Goal: Find specific page/section: Find specific page/section

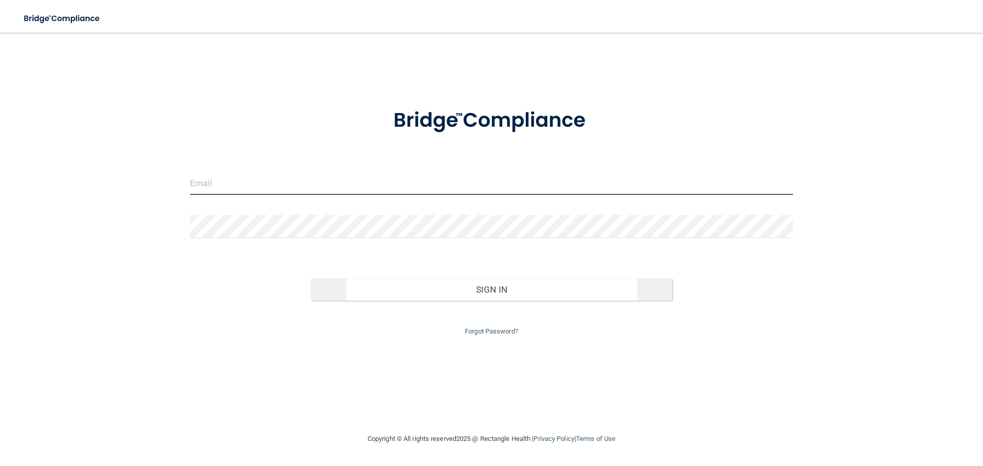
type input "[EMAIL_ADDRESS][DOMAIN_NAME]"
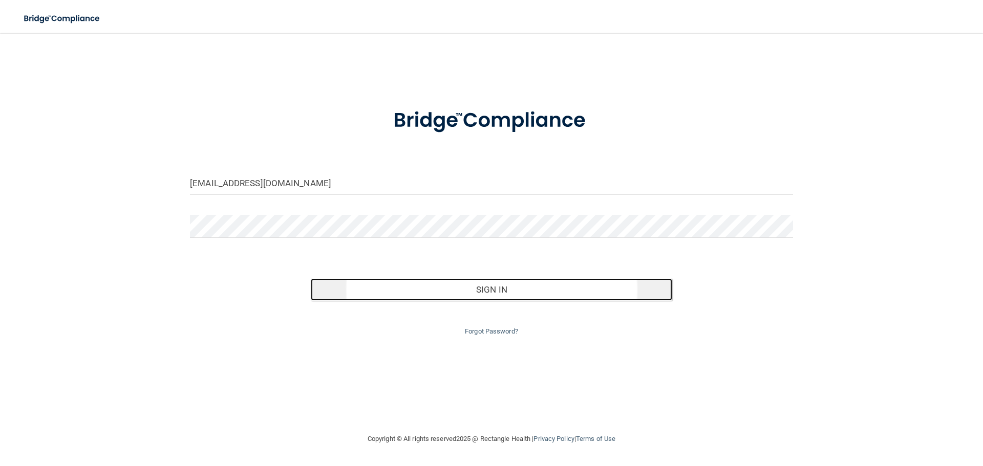
click at [341, 280] on button "Sign In" at bounding box center [492, 289] width 362 height 23
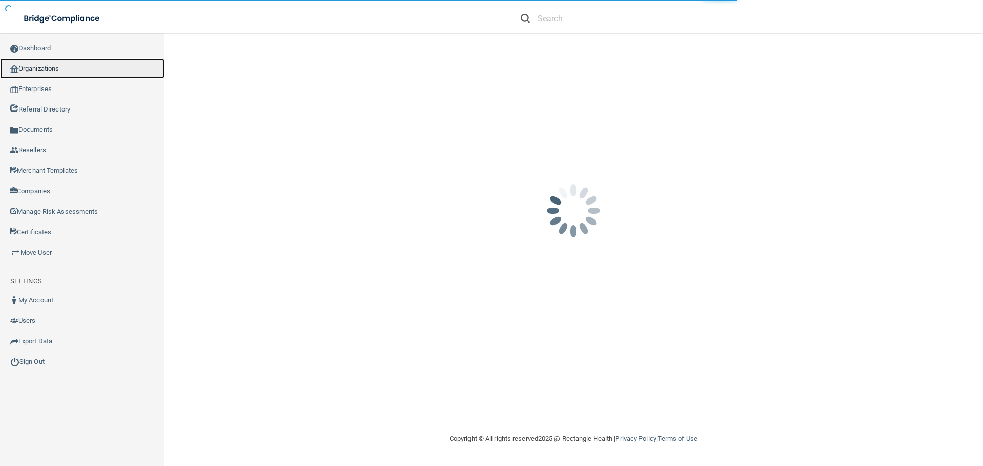
click at [45, 66] on link "Organizations" at bounding box center [82, 68] width 164 height 20
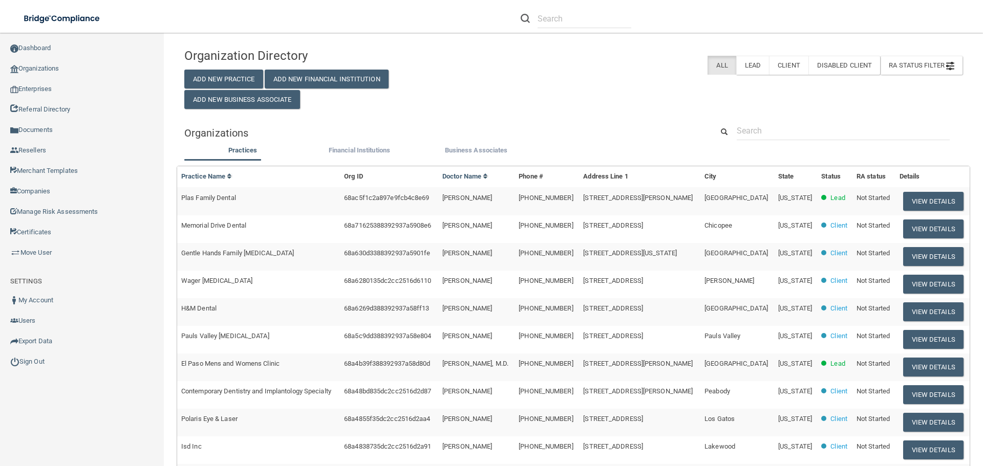
click at [773, 140] on div "Organizations" at bounding box center [573, 132] width 793 height 23
drag, startPoint x: 772, startPoint y: 134, endPoint x: 781, endPoint y: 140, distance: 11.0
click at [772, 134] on input "text" at bounding box center [843, 130] width 213 height 19
paste input "Toothologie - A Smile Studio"
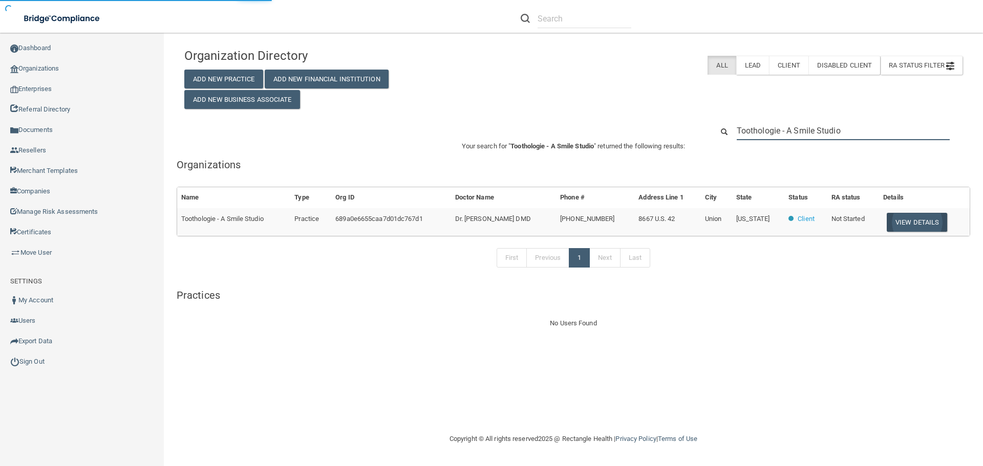
type input "Toothologie - A Smile Studio"
drag, startPoint x: 890, startPoint y: 221, endPoint x: 895, endPoint y: 223, distance: 5.5
click at [895, 222] on button "View Details" at bounding box center [917, 222] width 60 height 19
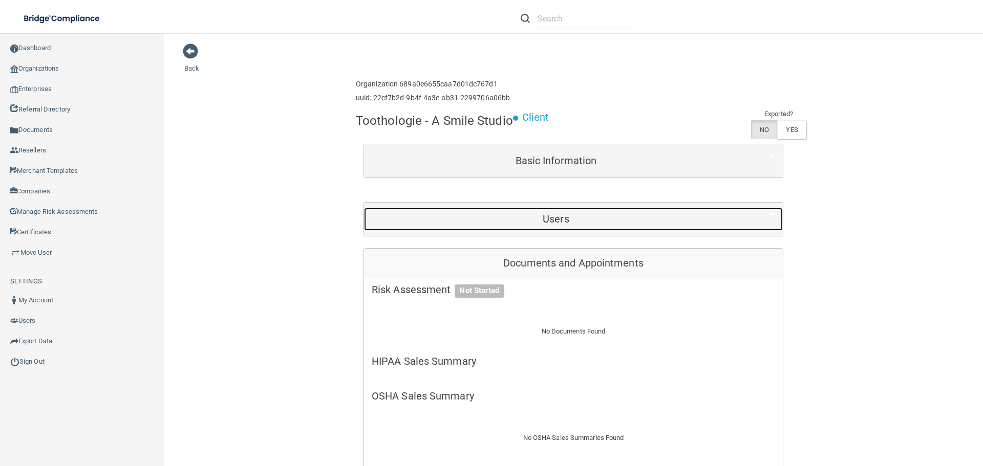
click at [718, 227] on div "Users" at bounding box center [556, 219] width 384 height 23
